Goal: Information Seeking & Learning: Learn about a topic

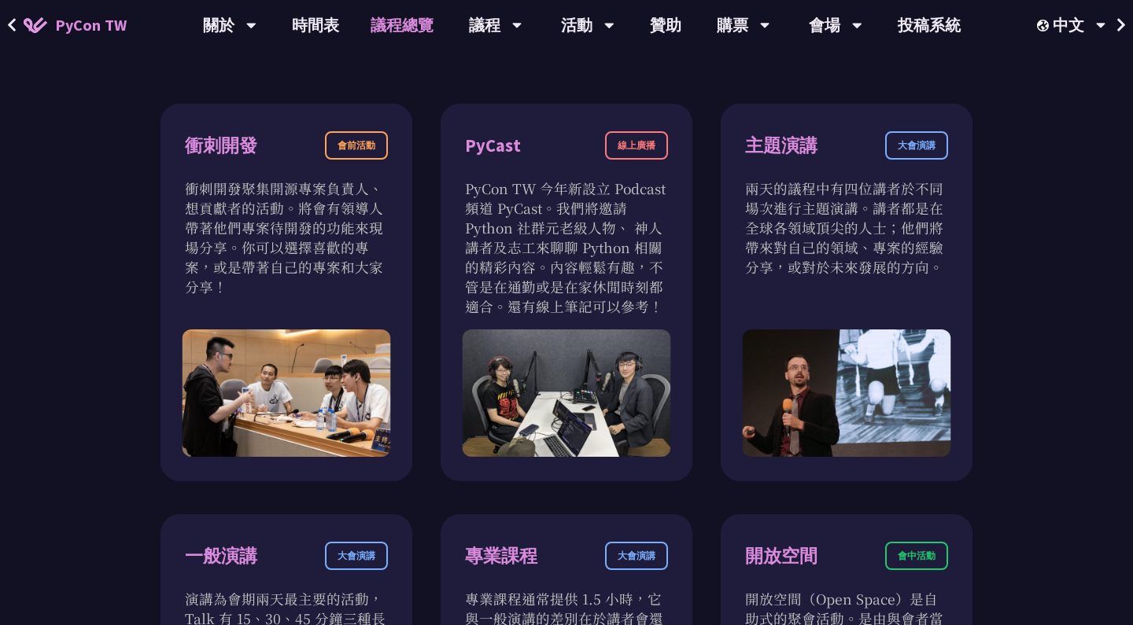
scroll to position [512, 0]
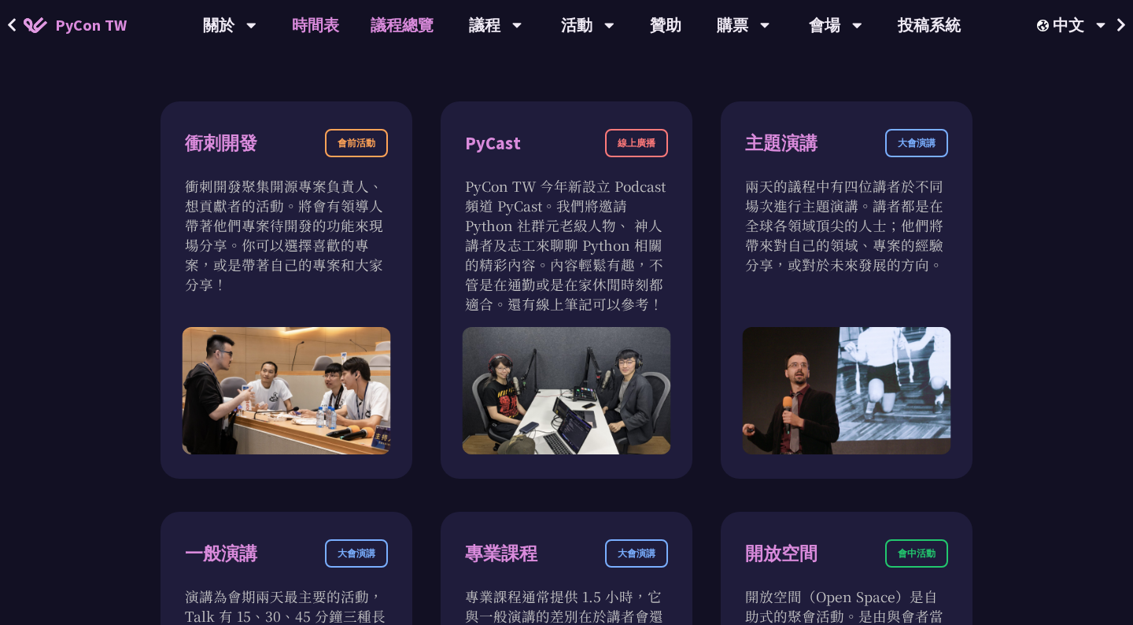
click at [310, 21] on link "時間表" at bounding box center [315, 25] width 79 height 50
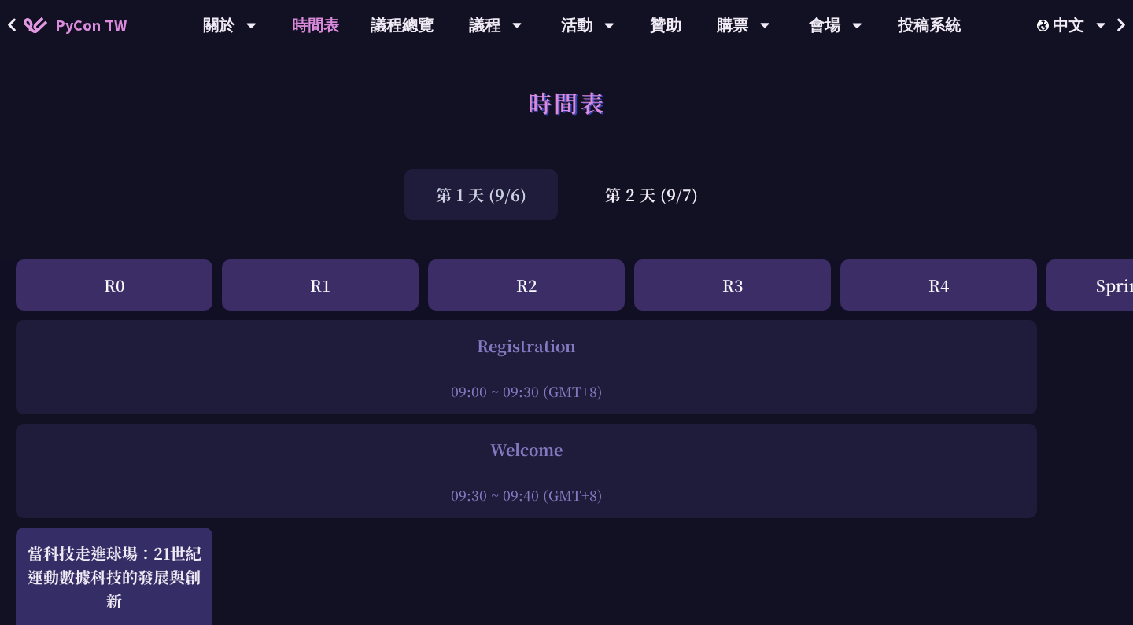
scroll to position [13, 0]
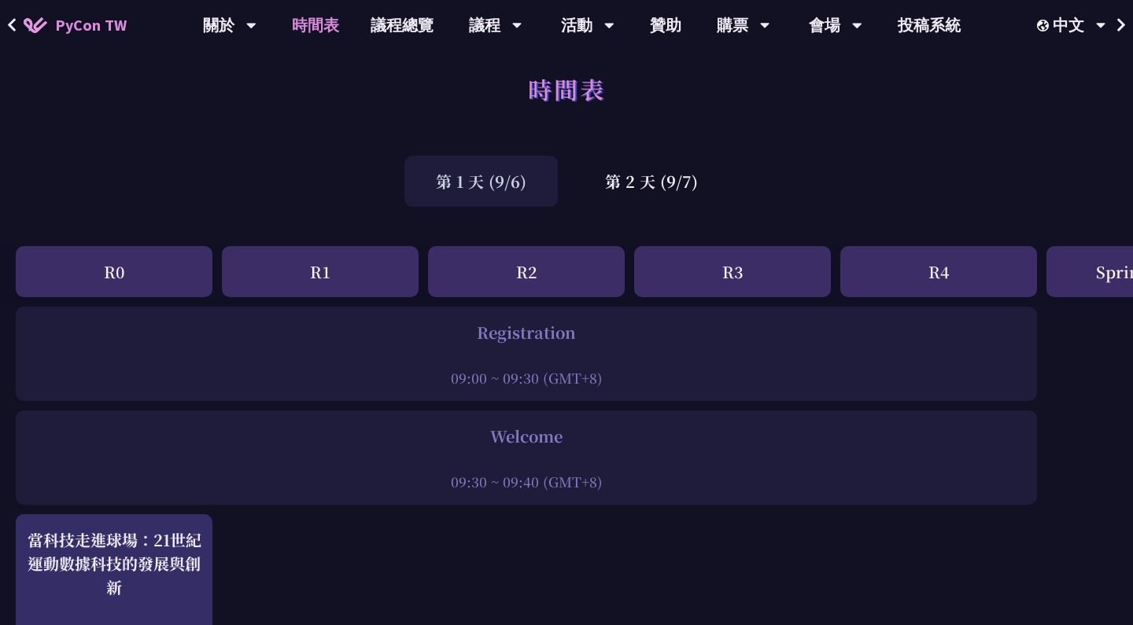
click at [583, 359] on div at bounding box center [526, 356] width 1005 height 24
click at [583, 457] on div at bounding box center [526, 460] width 1005 height 24
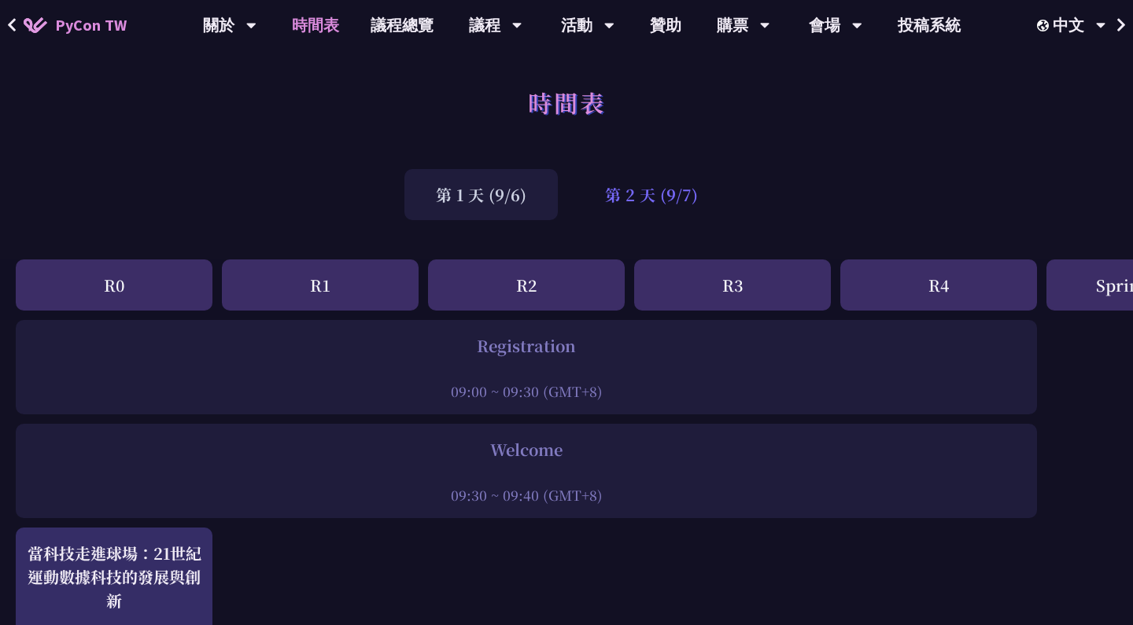
scroll to position [0, 0]
click at [617, 199] on div "第 2 天 (9/7)" at bounding box center [651, 194] width 156 height 51
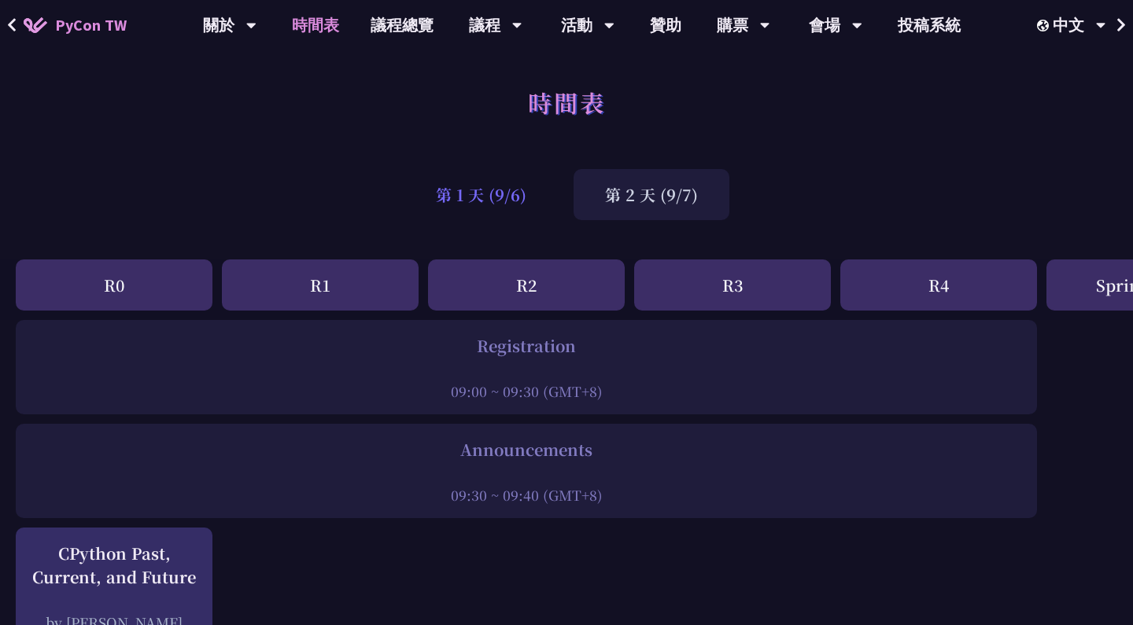
click at [538, 200] on div "第 1 天 (9/6)" at bounding box center [480, 194] width 153 height 51
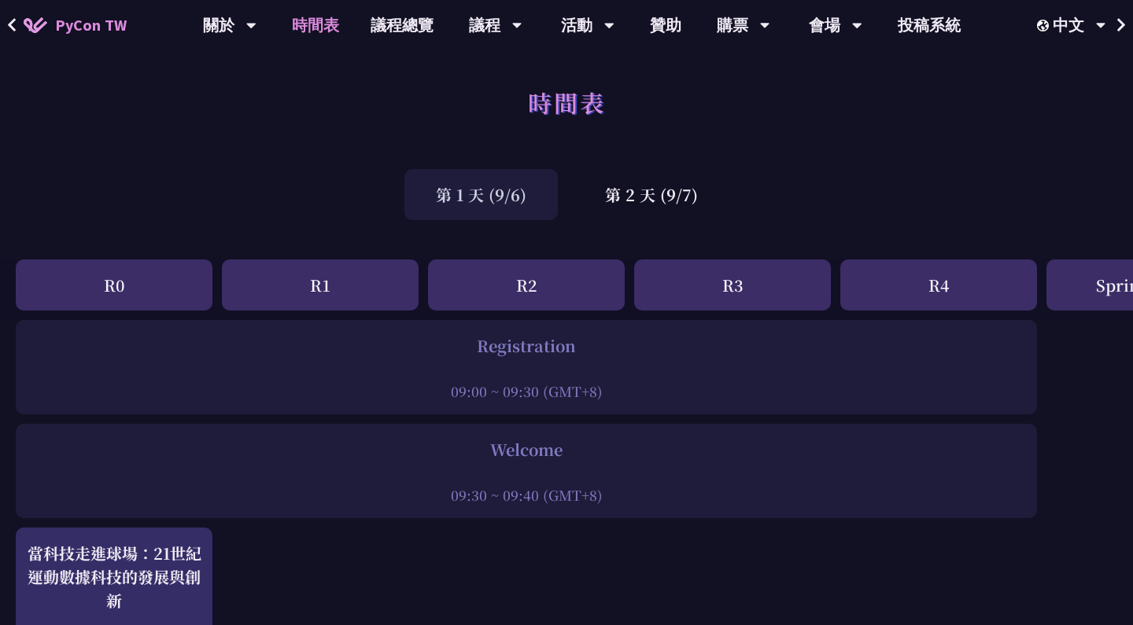
click at [713, 285] on div "R3" at bounding box center [732, 285] width 197 height 51
click at [967, 266] on div "R4" at bounding box center [938, 285] width 197 height 51
click at [946, 287] on div "R4" at bounding box center [938, 285] width 197 height 51
click at [638, 205] on div "第 2 天 (9/7)" at bounding box center [651, 194] width 156 height 51
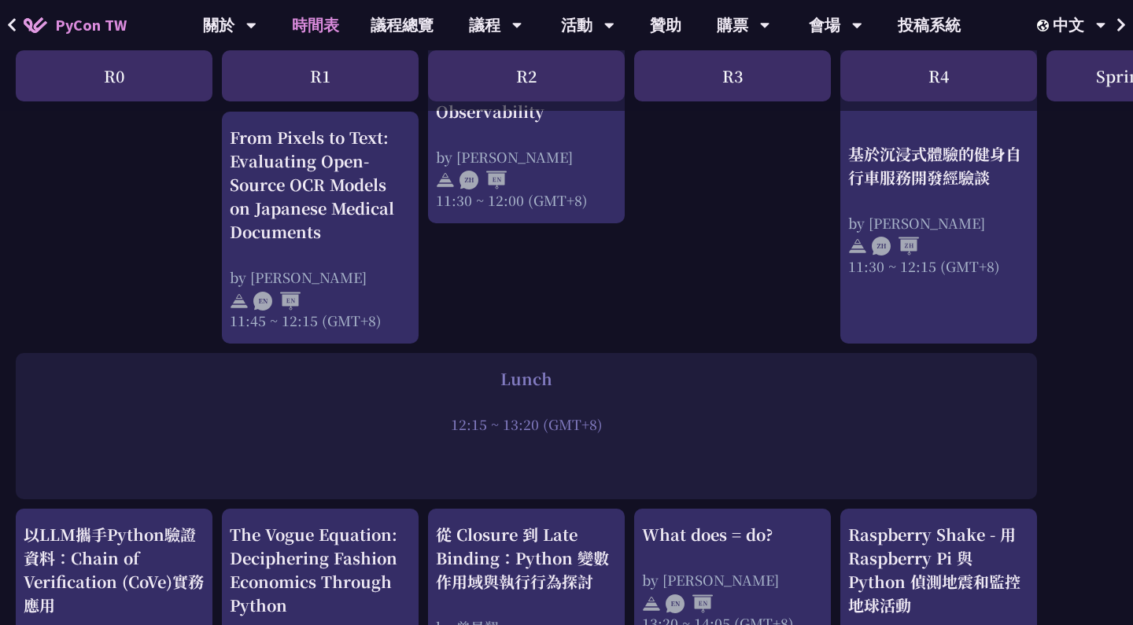
scroll to position [303, 0]
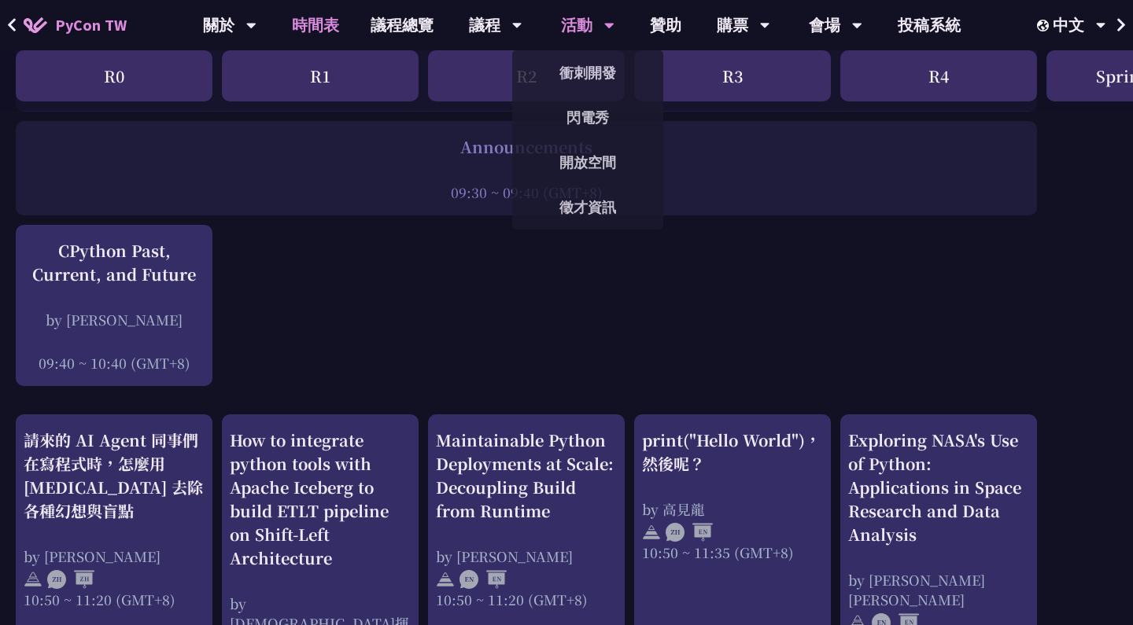
click at [594, 20] on div "活動" at bounding box center [587, 25] width 53 height 50
click at [591, 56] on link "衝刺開發" at bounding box center [587, 72] width 151 height 37
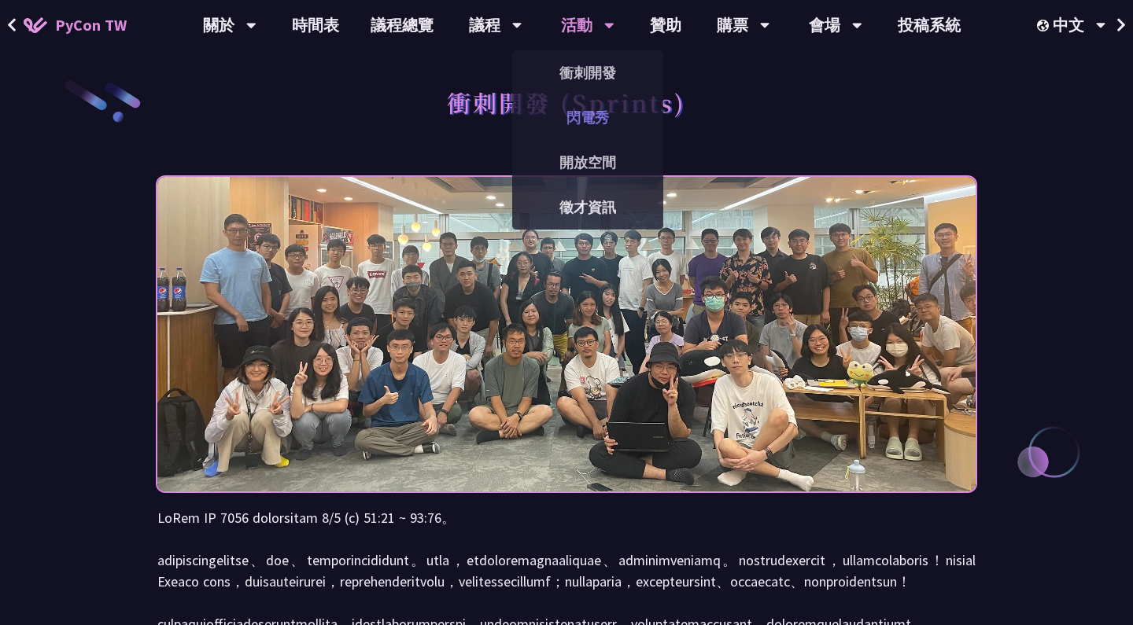
click at [584, 111] on link "閃電秀" at bounding box center [587, 117] width 151 height 37
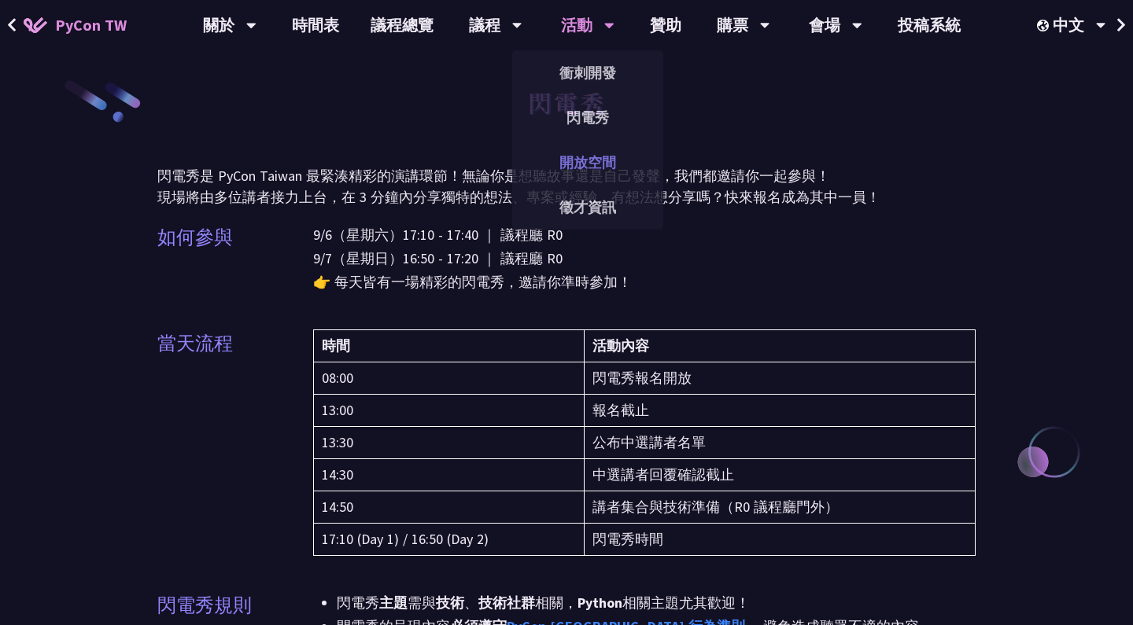
click at [577, 159] on link "開放空間" at bounding box center [587, 162] width 151 height 37
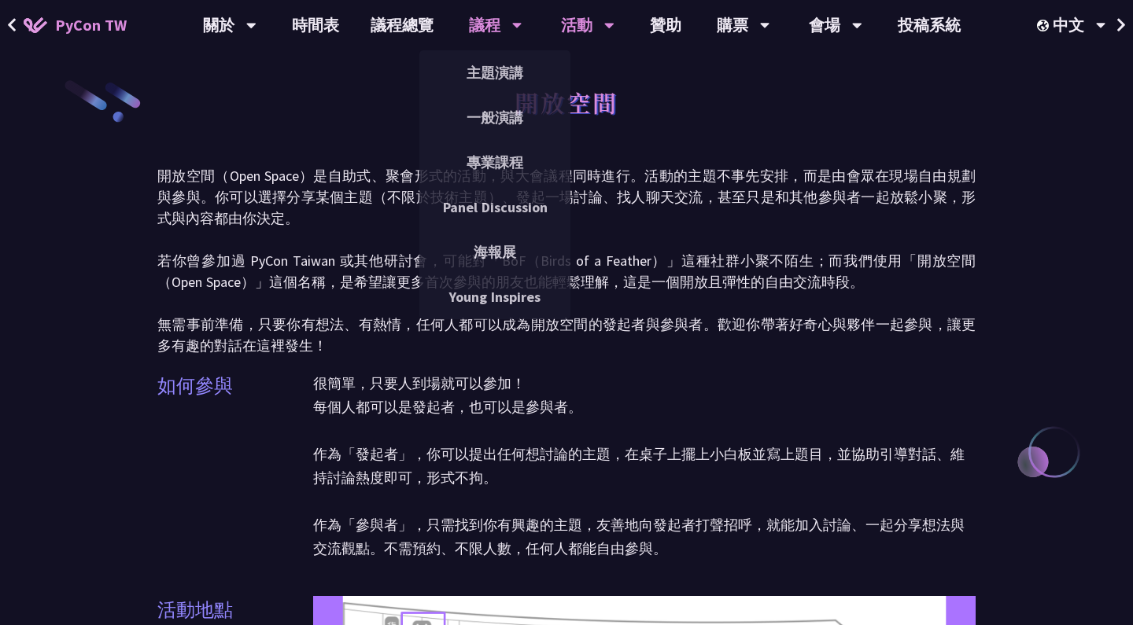
click at [488, 35] on div "議程" at bounding box center [495, 25] width 53 height 50
click at [488, 80] on link "主題演講" at bounding box center [494, 72] width 151 height 37
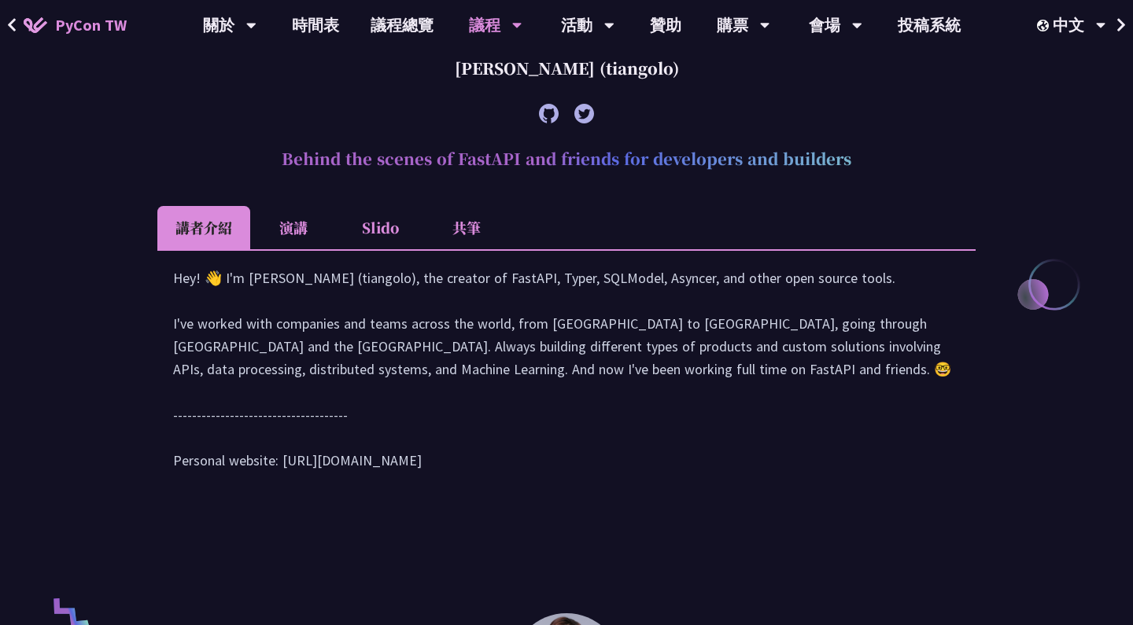
scroll to position [610, 0]
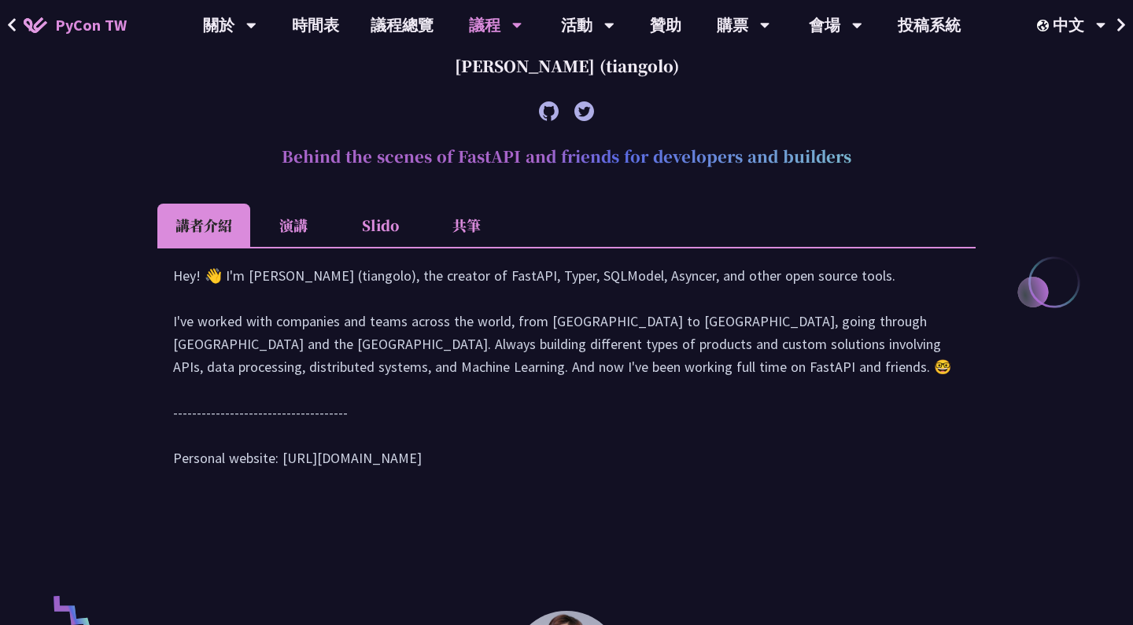
click at [291, 243] on li "演講" at bounding box center [293, 225] width 87 height 43
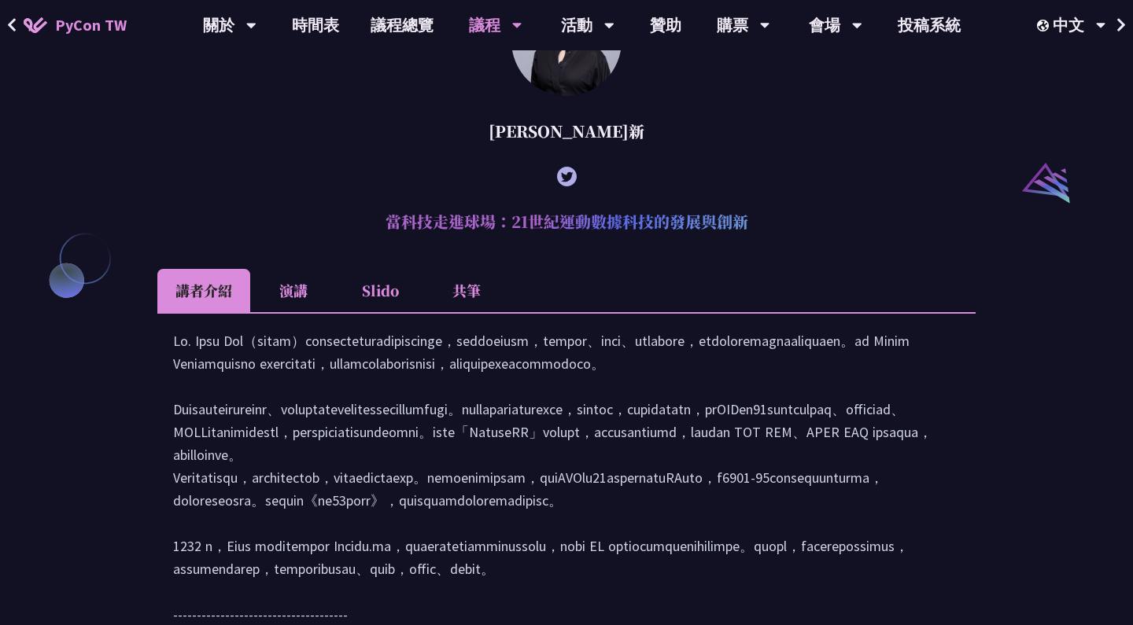
scroll to position [1706, 0]
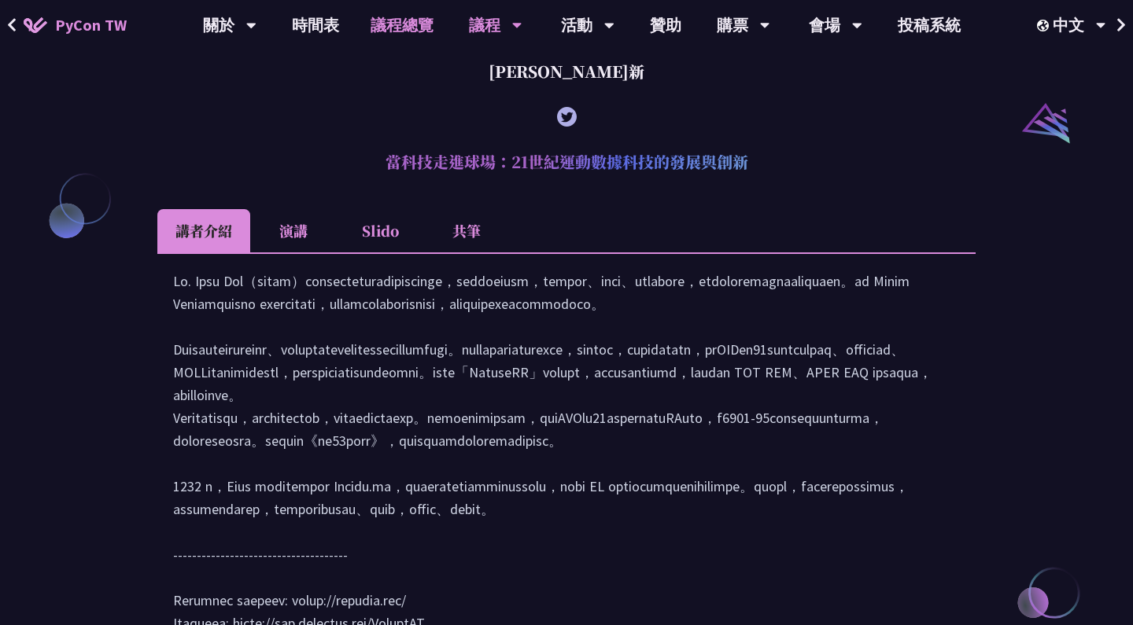
click at [423, 28] on link "議程總覽" at bounding box center [402, 25] width 94 height 50
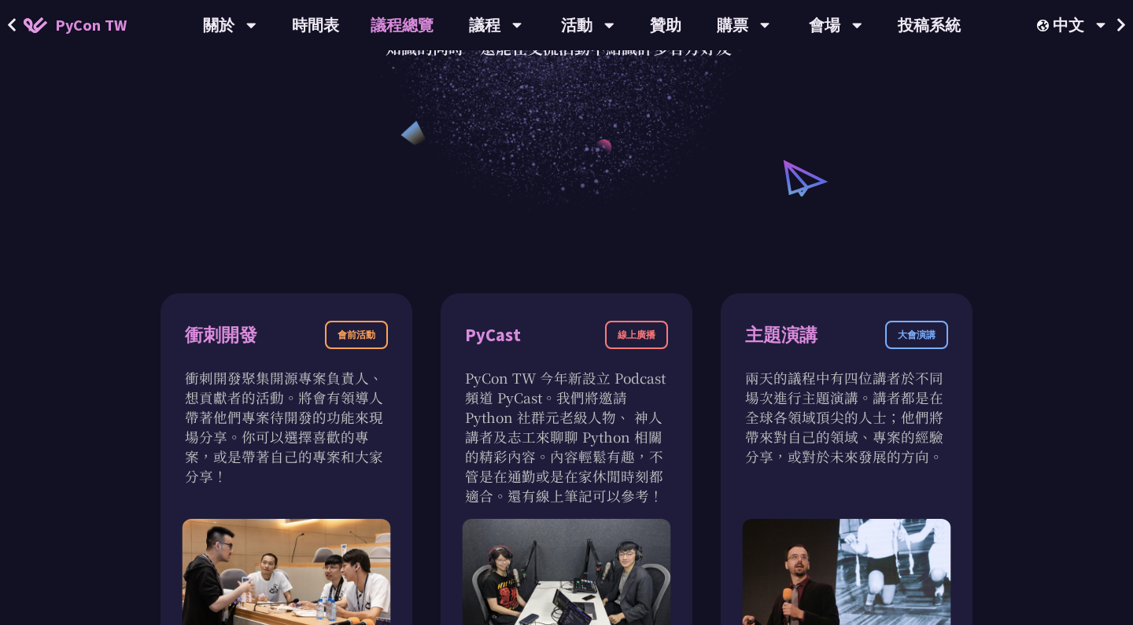
scroll to position [472, 0]
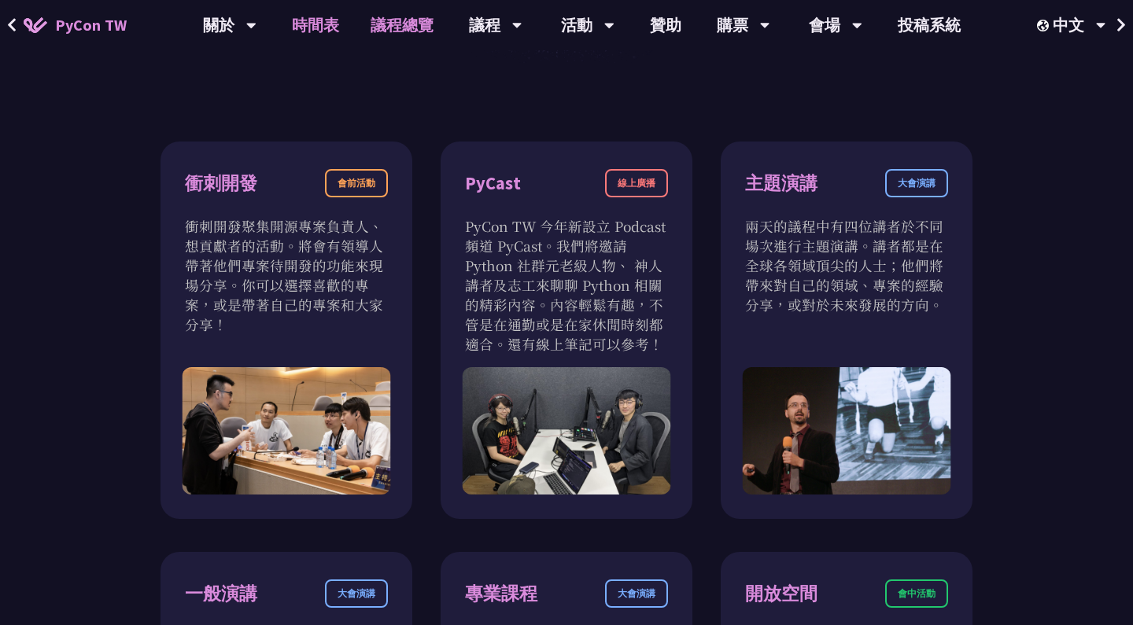
click at [330, 24] on link "時間表" at bounding box center [315, 25] width 79 height 50
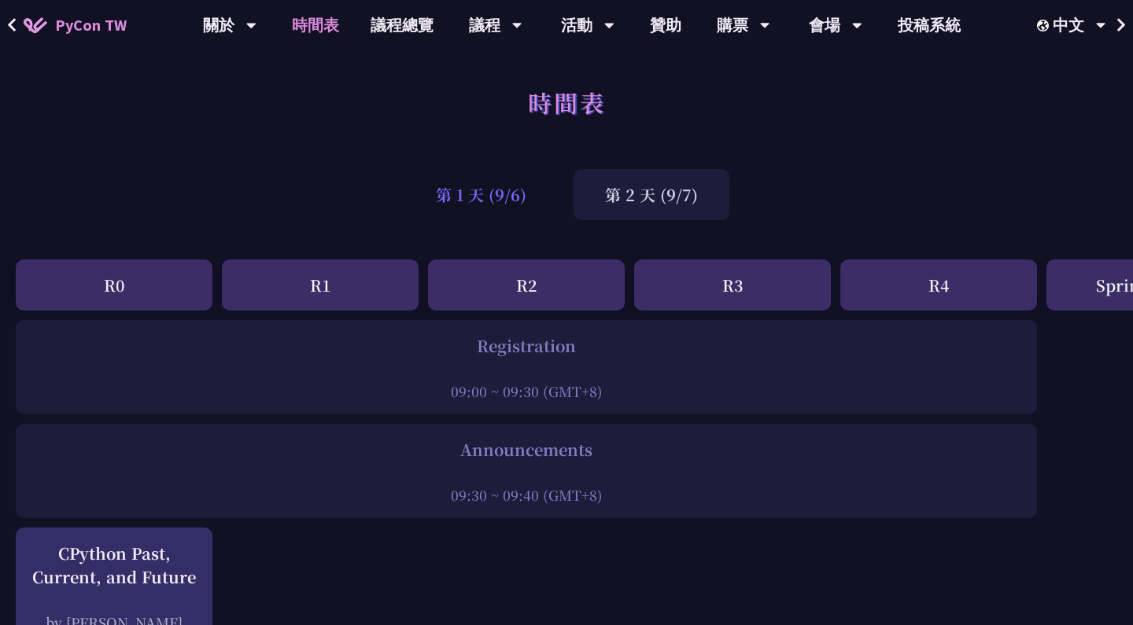
click at [493, 200] on div "第 1 天 (9/6)" at bounding box center [480, 194] width 153 height 51
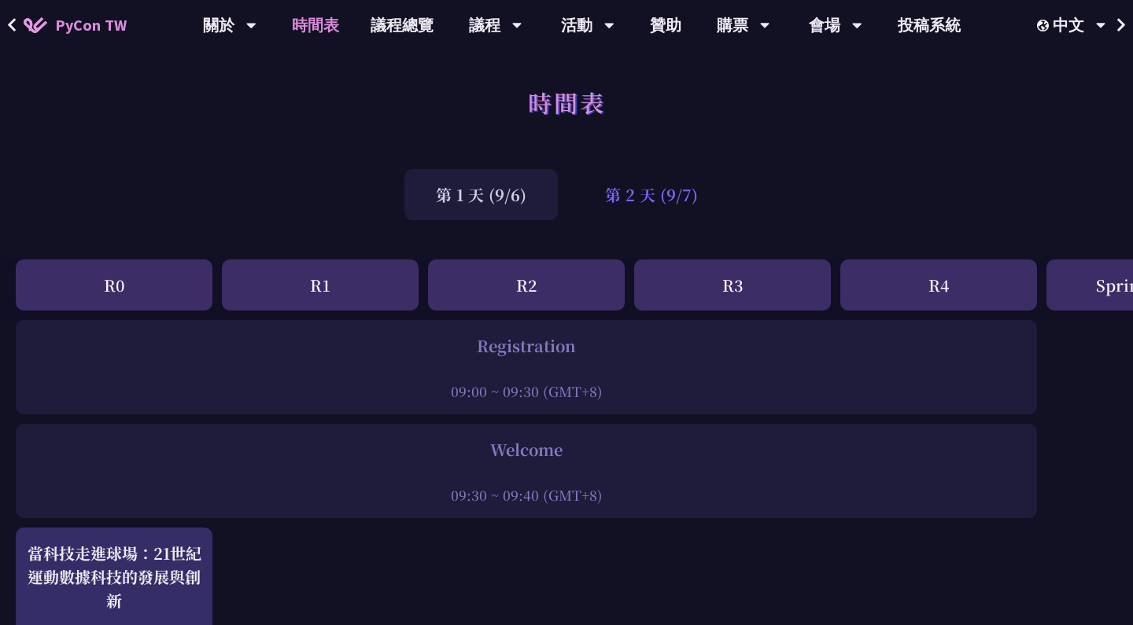
click at [646, 179] on div "第 2 天 (9/7)" at bounding box center [651, 194] width 156 height 51
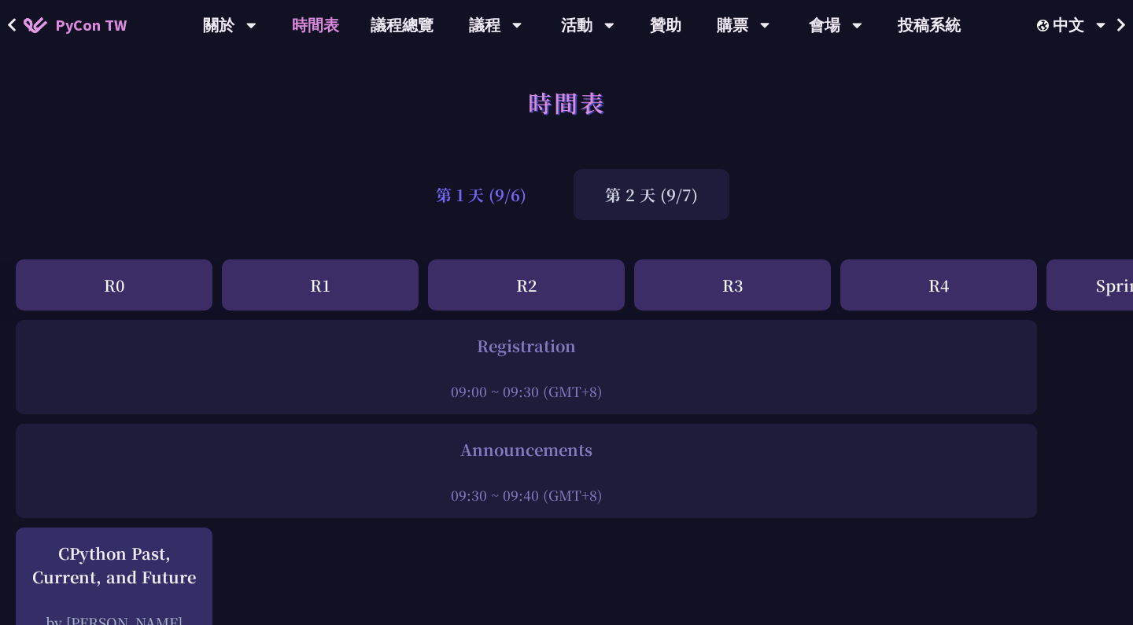
click at [518, 204] on div "第 1 天 (9/6)" at bounding box center [480, 194] width 153 height 51
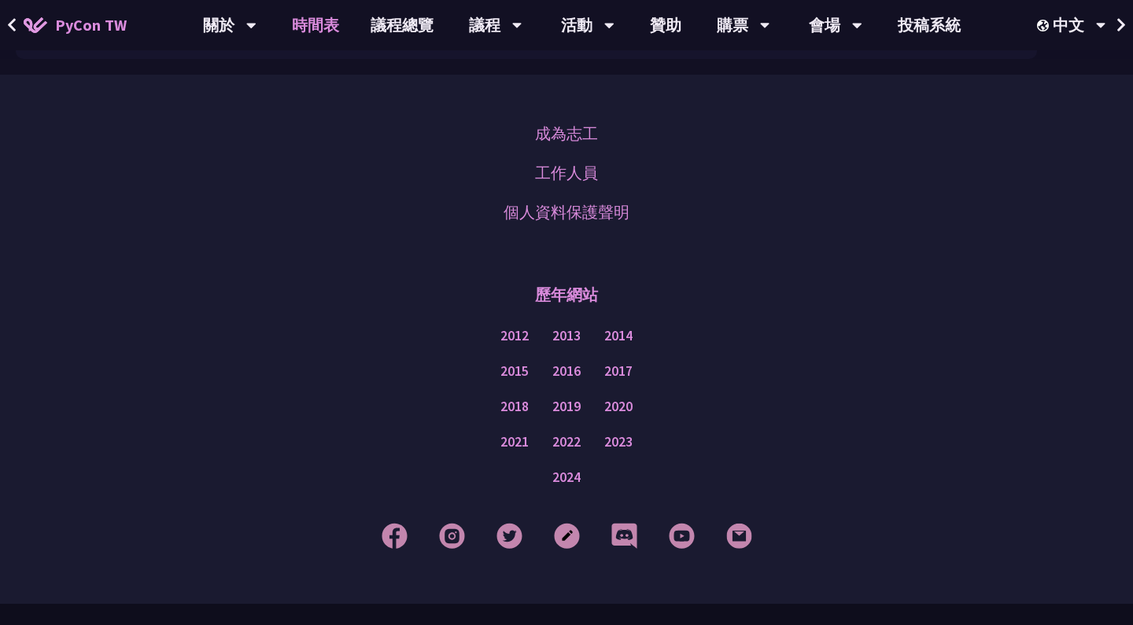
scroll to position [2912, 0]
